Goal: Task Accomplishment & Management: Manage account settings

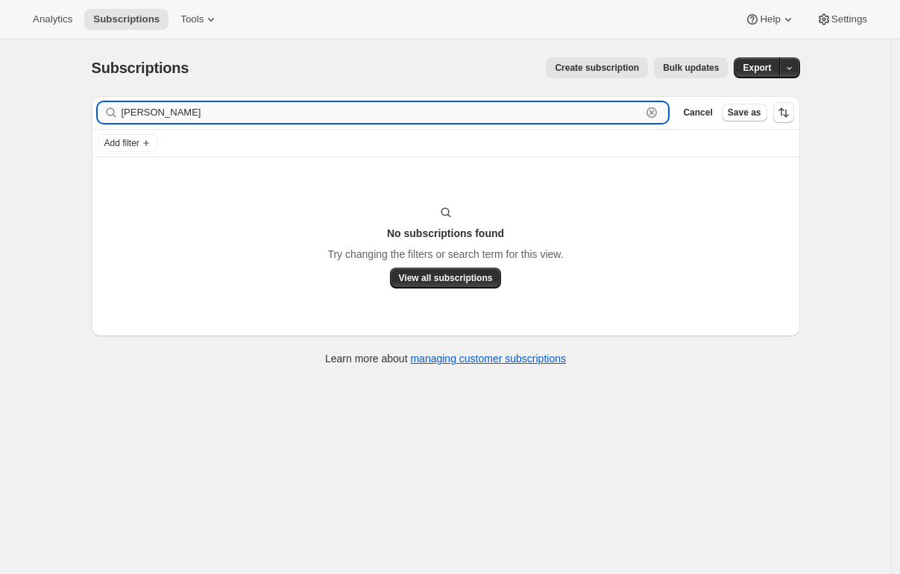
click at [157, 104] on input "[PERSON_NAME]" at bounding box center [382, 112] width 521 height 21
paste input "[PERSON_NAME]"
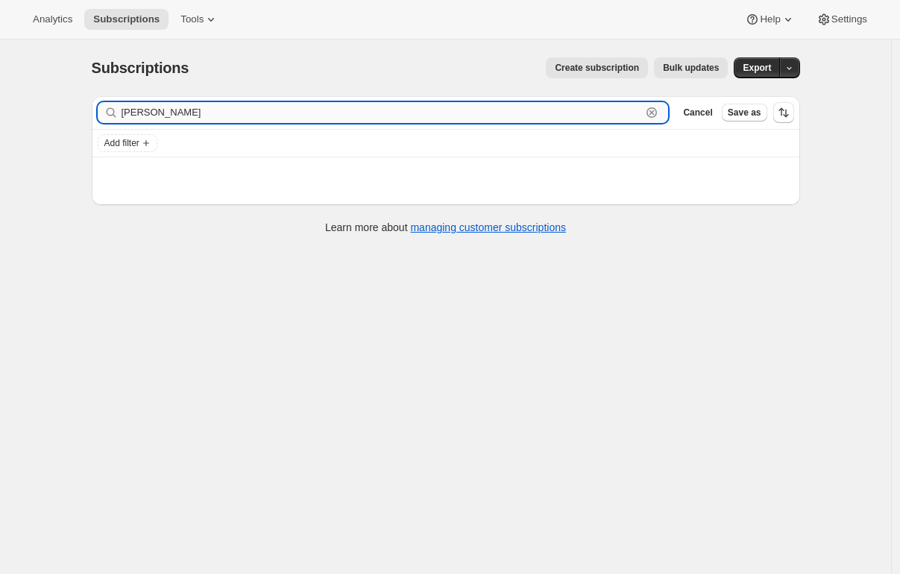
type input "[PERSON_NAME]"
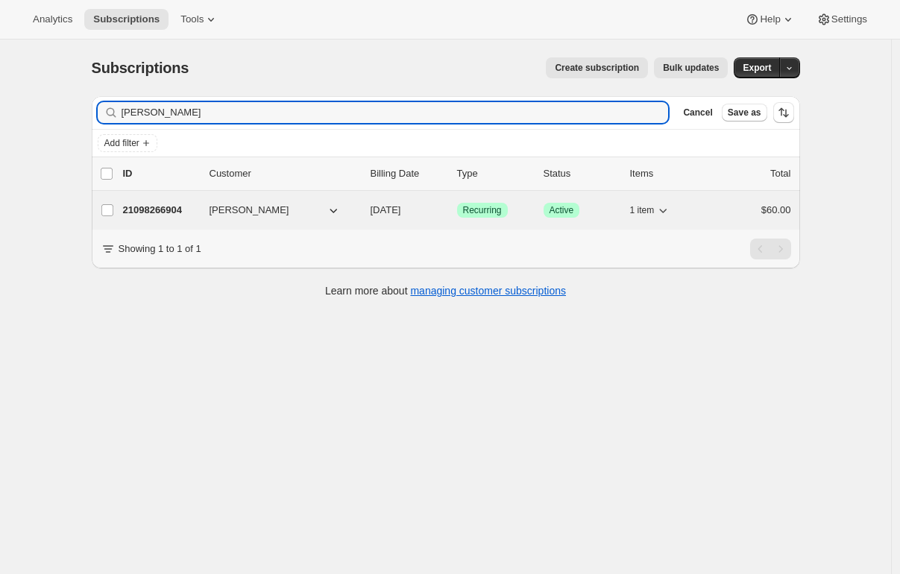
click at [251, 204] on span "[PERSON_NAME]" at bounding box center [250, 210] width 80 height 15
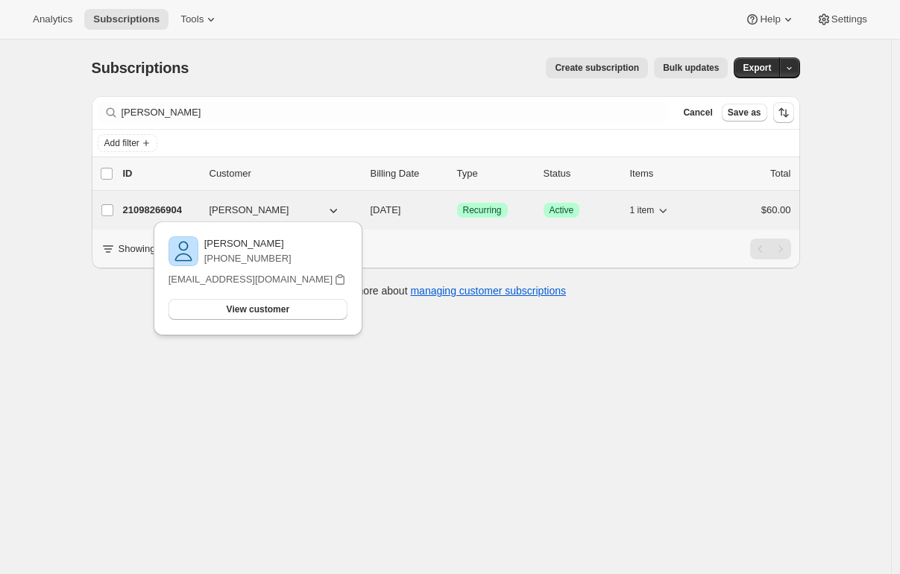
click at [424, 201] on div "21098266904 [PERSON_NAME] [DATE] Success Recurring Success Active 1 item $60.00" at bounding box center [457, 210] width 668 height 21
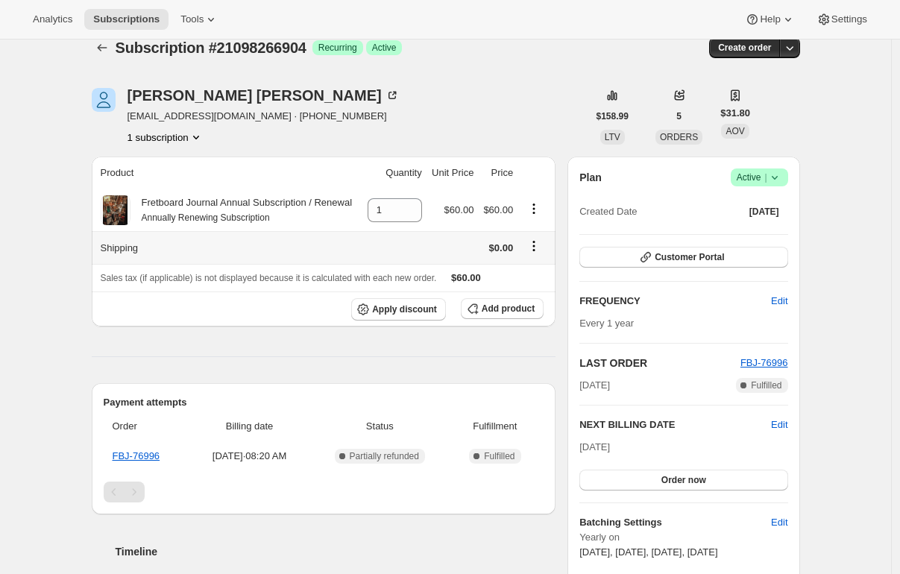
scroll to position [51, 0]
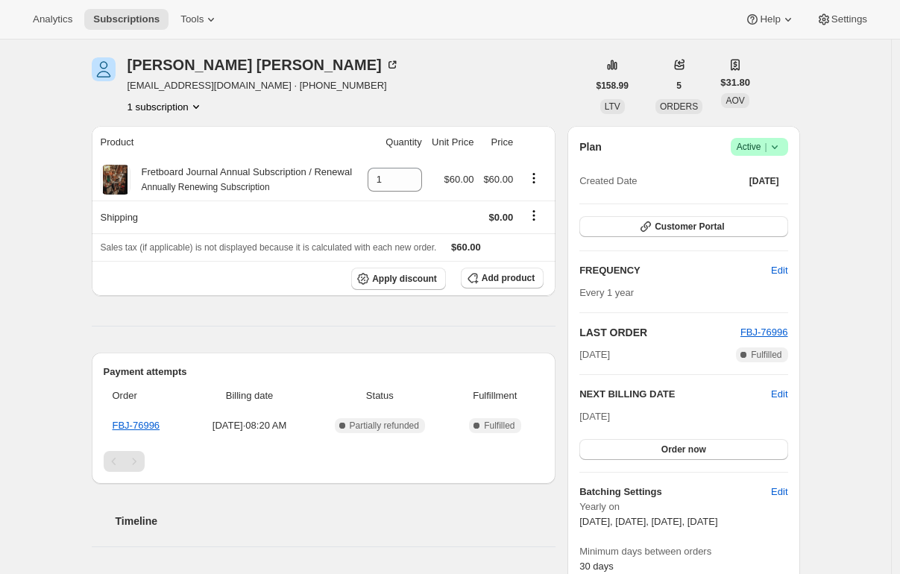
click at [761, 148] on span "Active |" at bounding box center [760, 146] width 46 height 15
click at [761, 196] on span "Cancel subscription" at bounding box center [759, 201] width 84 height 11
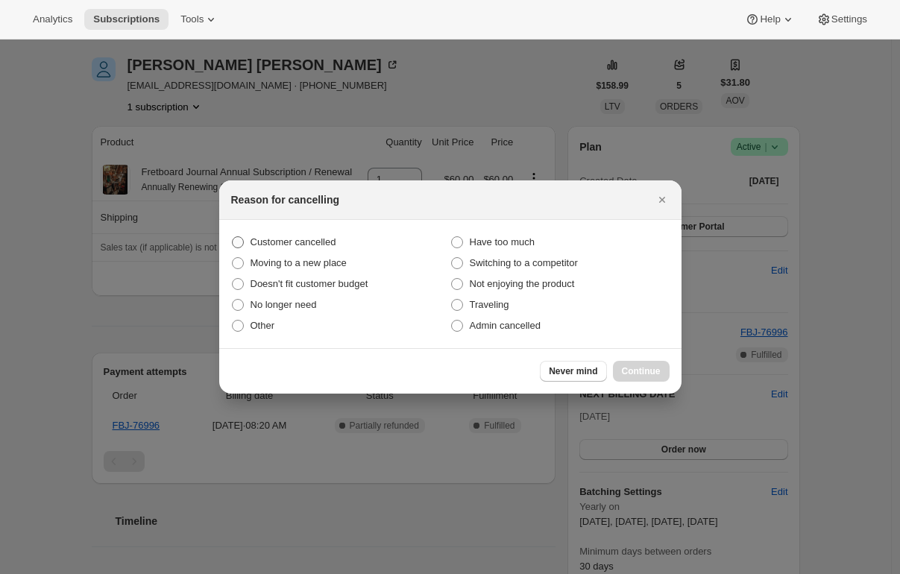
click at [289, 244] on span "Customer cancelled" at bounding box center [294, 241] width 86 height 11
click at [233, 237] on input "Customer cancelled" at bounding box center [232, 236] width 1 height 1
radio input "true"
click at [631, 369] on span "Continue" at bounding box center [641, 372] width 39 height 12
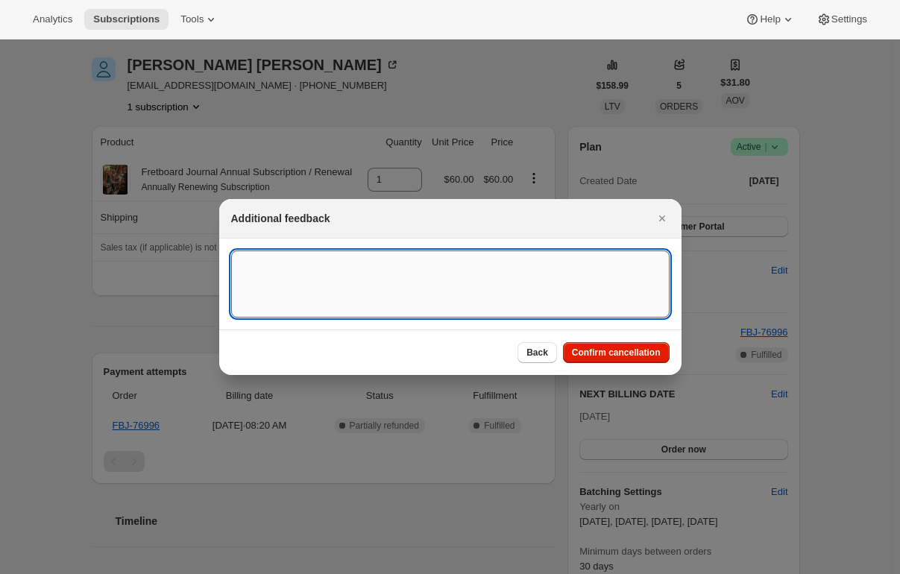
click at [404, 254] on textarea ":r2pa:" at bounding box center [450, 284] width 439 height 67
type textarea "customer request"
click at [628, 353] on span "Confirm cancellation" at bounding box center [616, 353] width 89 height 12
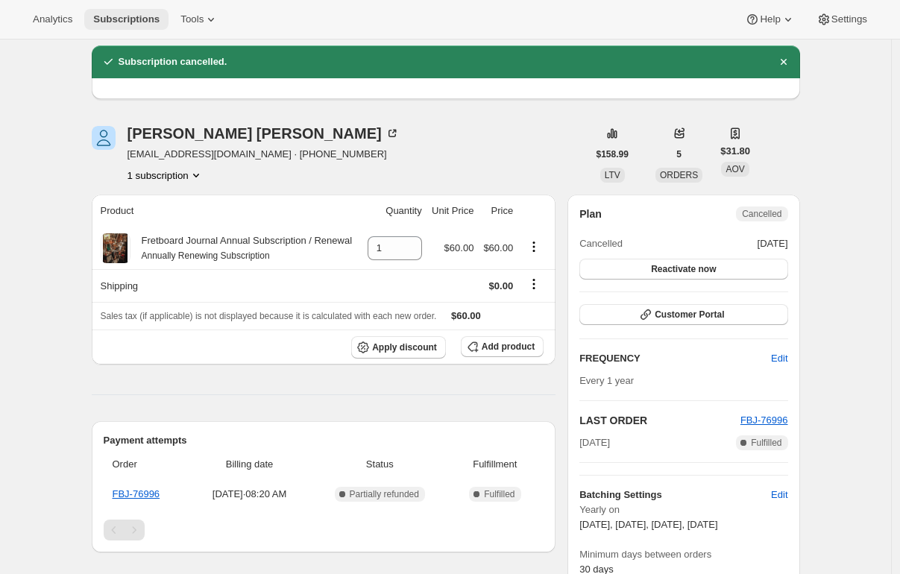
click at [121, 25] on span "Subscriptions" at bounding box center [126, 19] width 66 height 12
